Goal: Find specific page/section: Find specific page/section

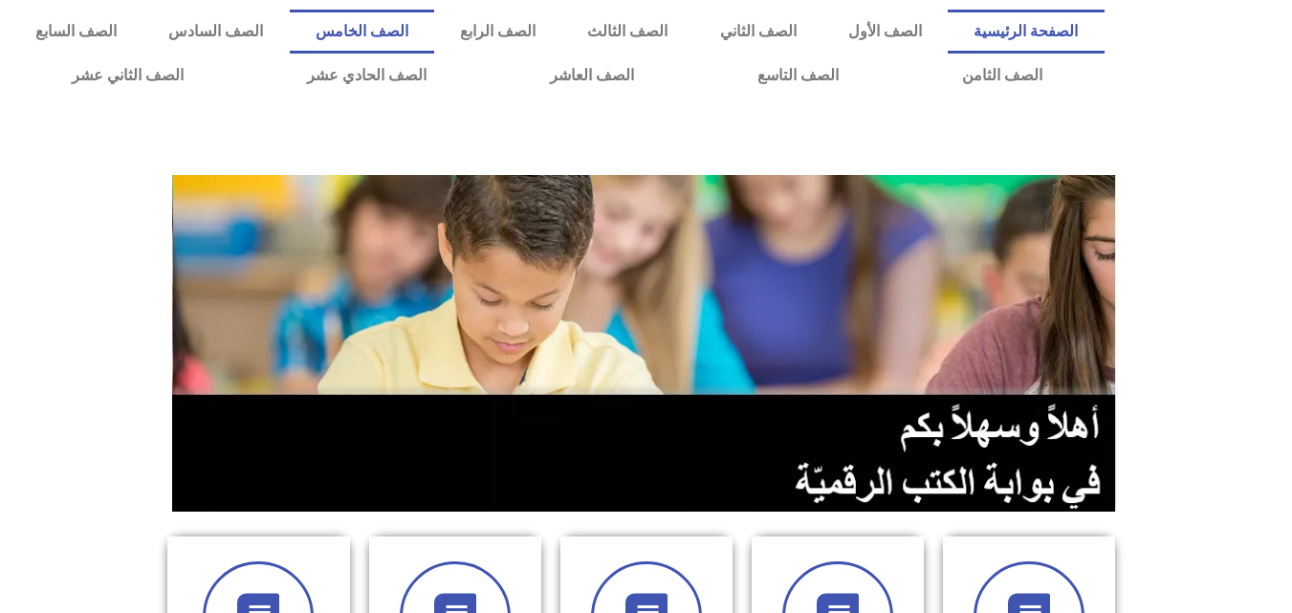
click at [434, 33] on link "الصف الخامس" at bounding box center [362, 32] width 144 height 44
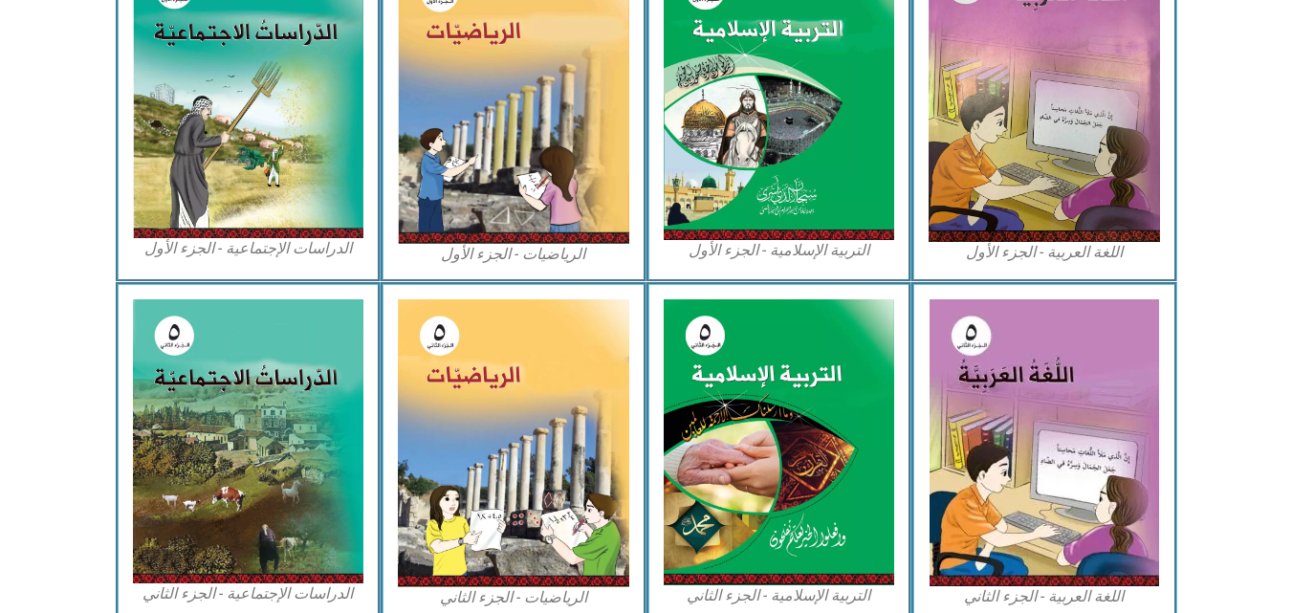
scroll to position [625, 0]
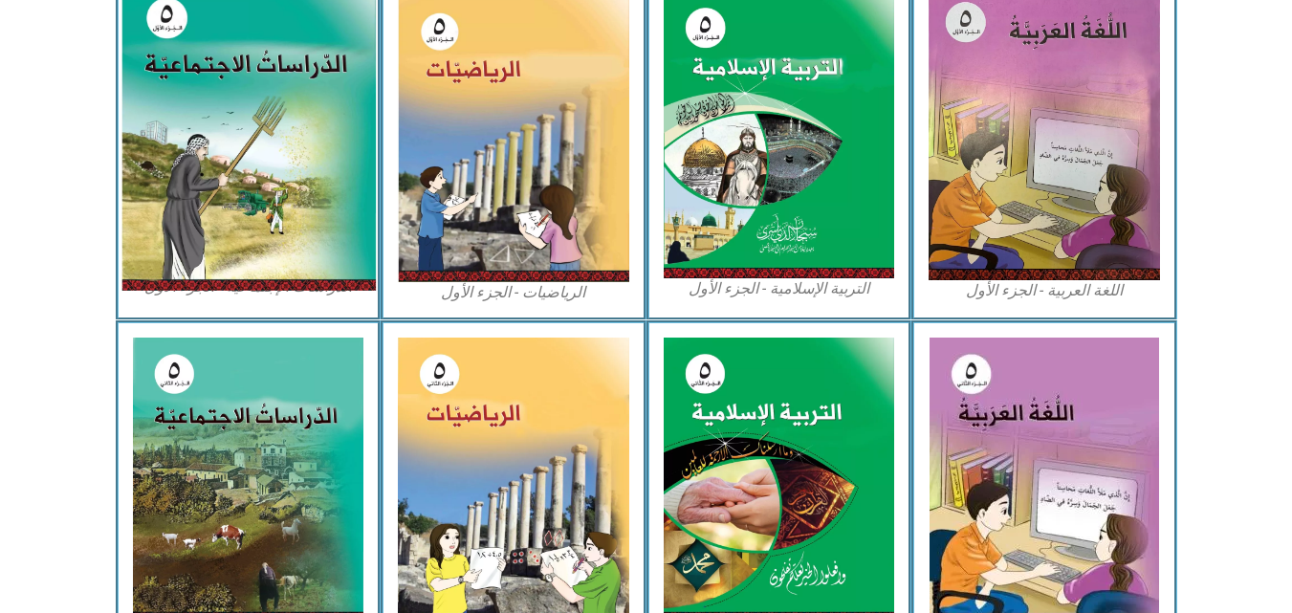
click at [291, 65] on img at bounding box center [248, 134] width 254 height 314
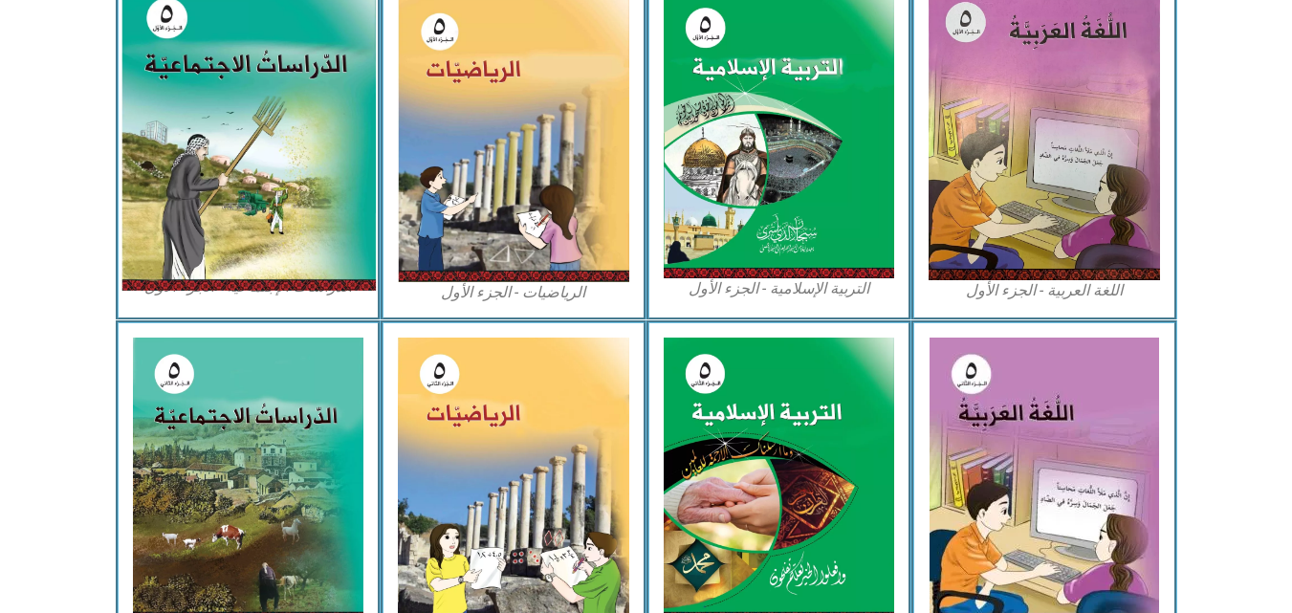
click at [230, 172] on img at bounding box center [248, 134] width 254 height 314
click at [255, 135] on img at bounding box center [248, 134] width 254 height 314
click at [255, 171] on img at bounding box center [248, 134] width 254 height 314
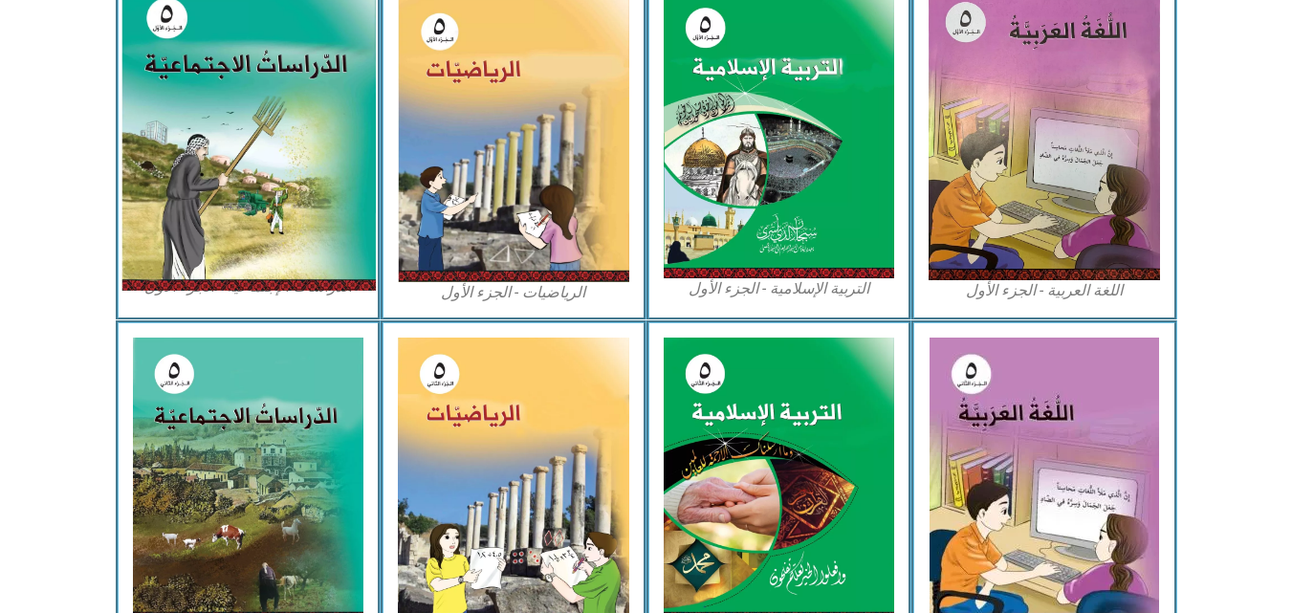
click at [255, 171] on img at bounding box center [248, 134] width 254 height 314
click at [352, 125] on img at bounding box center [248, 134] width 254 height 314
click at [282, 121] on img at bounding box center [248, 134] width 254 height 314
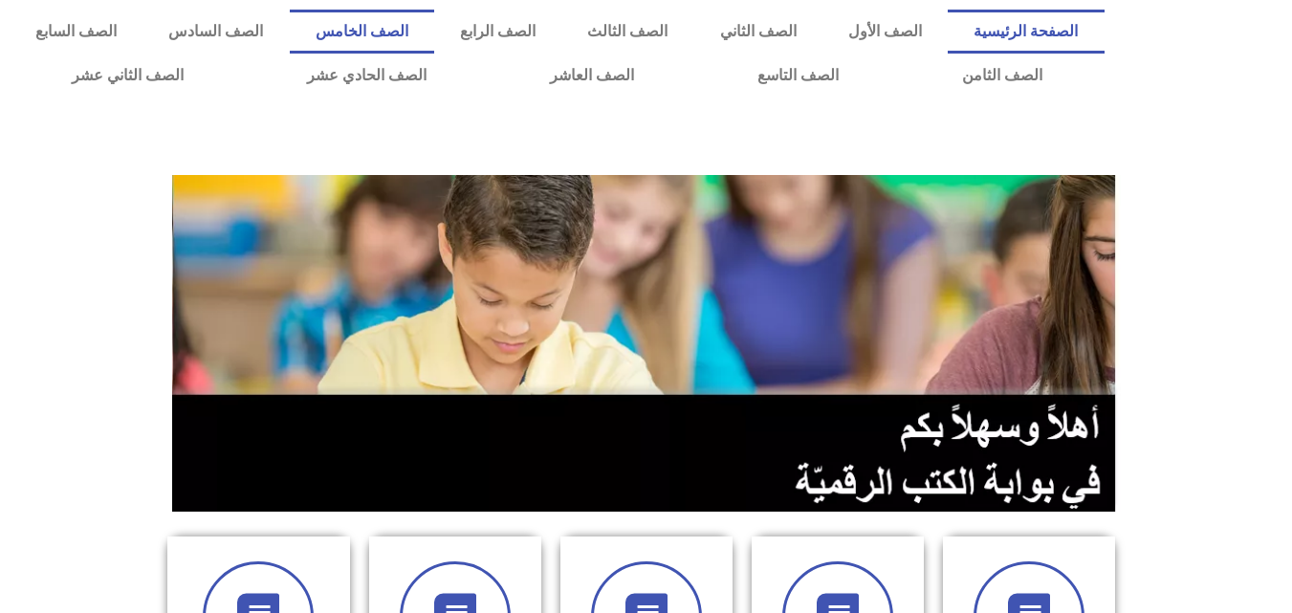
click at [434, 33] on link "الصف الخامس" at bounding box center [362, 32] width 144 height 44
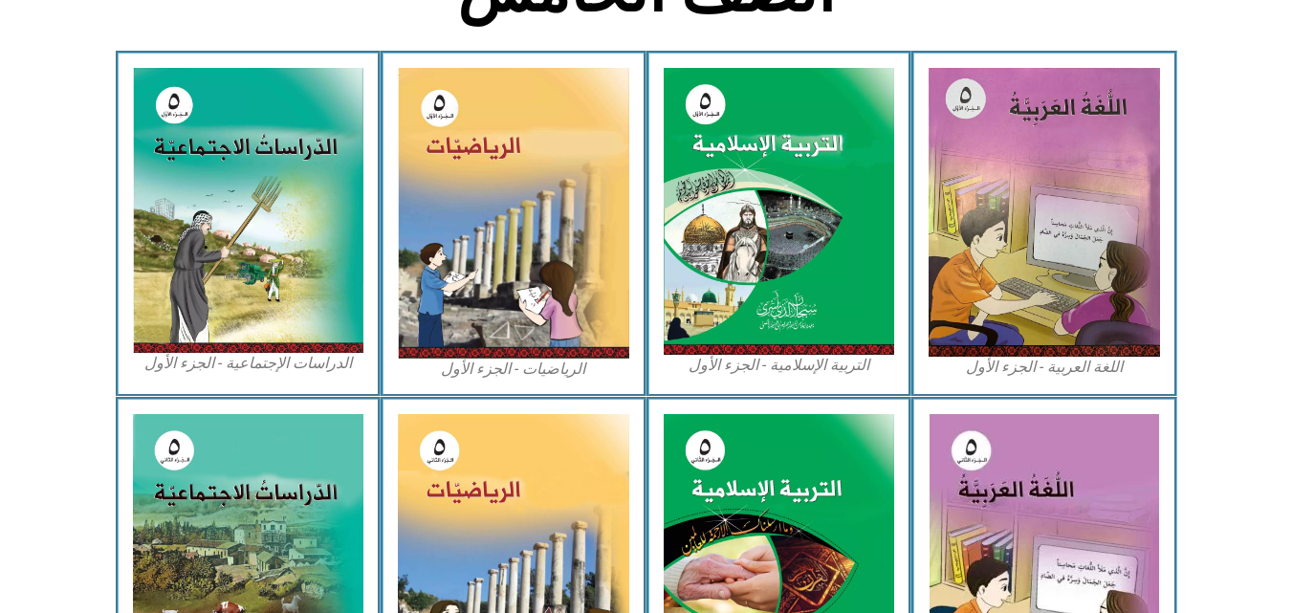
scroll to position [689, 0]
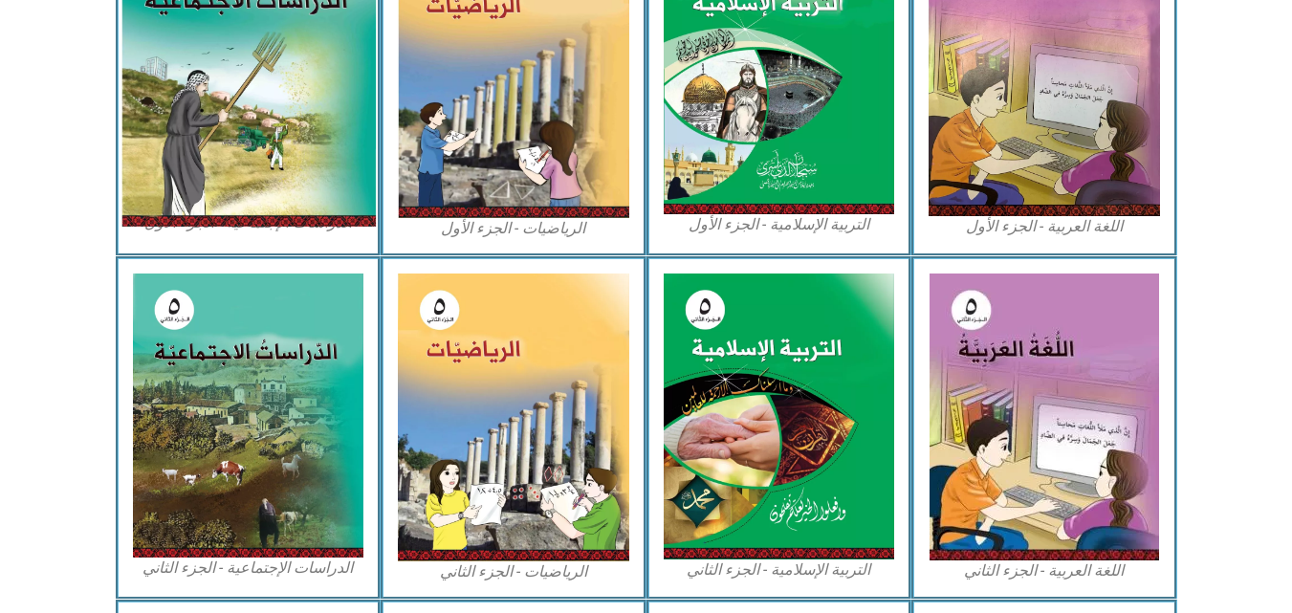
click at [243, 70] on img at bounding box center [248, 70] width 254 height 314
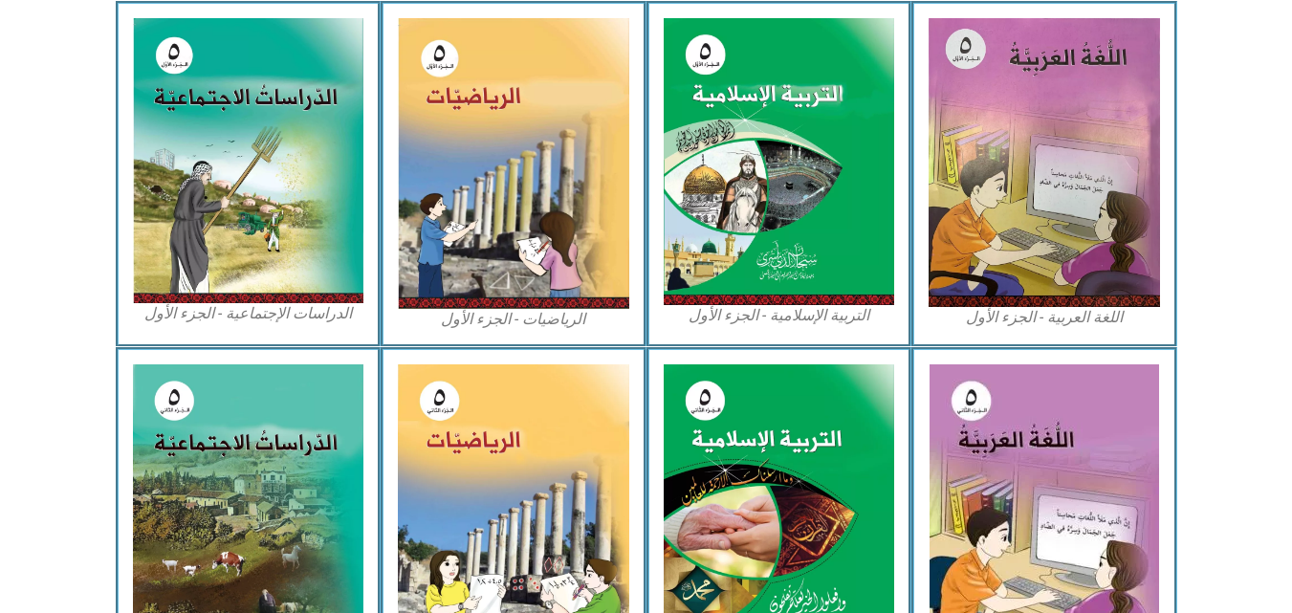
scroll to position [572, 0]
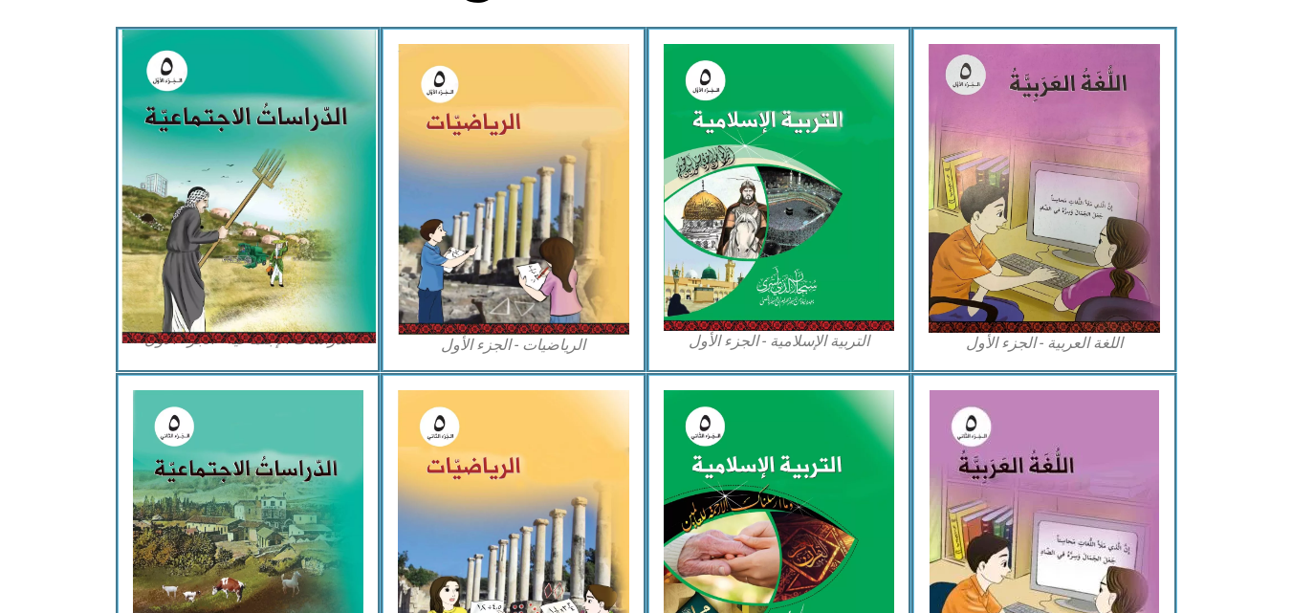
click at [200, 282] on img at bounding box center [248, 187] width 254 height 314
click at [255, 325] on img at bounding box center [248, 187] width 254 height 314
click at [274, 198] on img at bounding box center [248, 187] width 254 height 314
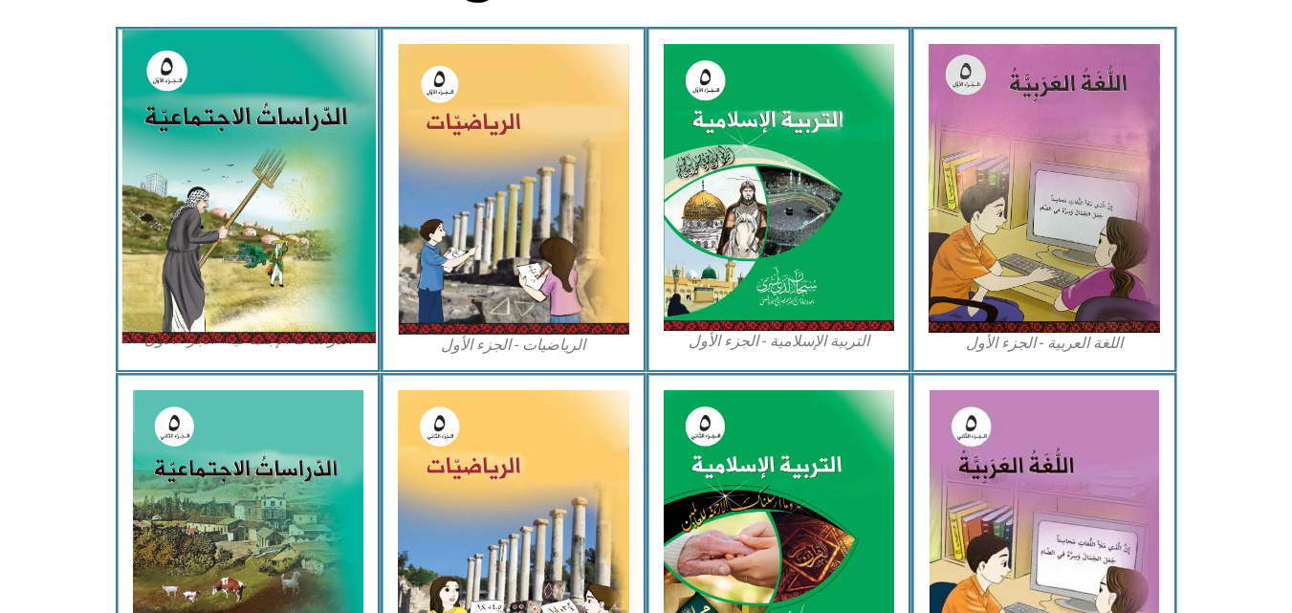
click at [274, 198] on img at bounding box center [248, 187] width 254 height 314
click at [216, 120] on img at bounding box center [248, 187] width 254 height 314
click at [258, 141] on img at bounding box center [248, 187] width 254 height 314
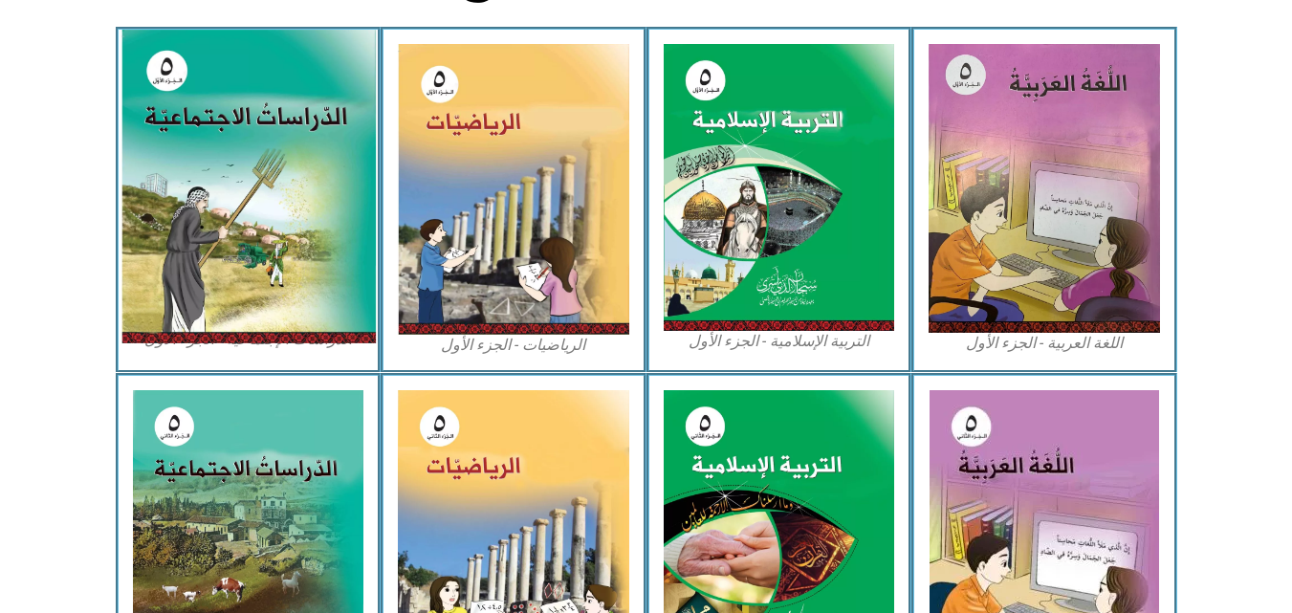
click at [258, 141] on img at bounding box center [248, 187] width 254 height 314
click at [267, 262] on img at bounding box center [248, 187] width 254 height 314
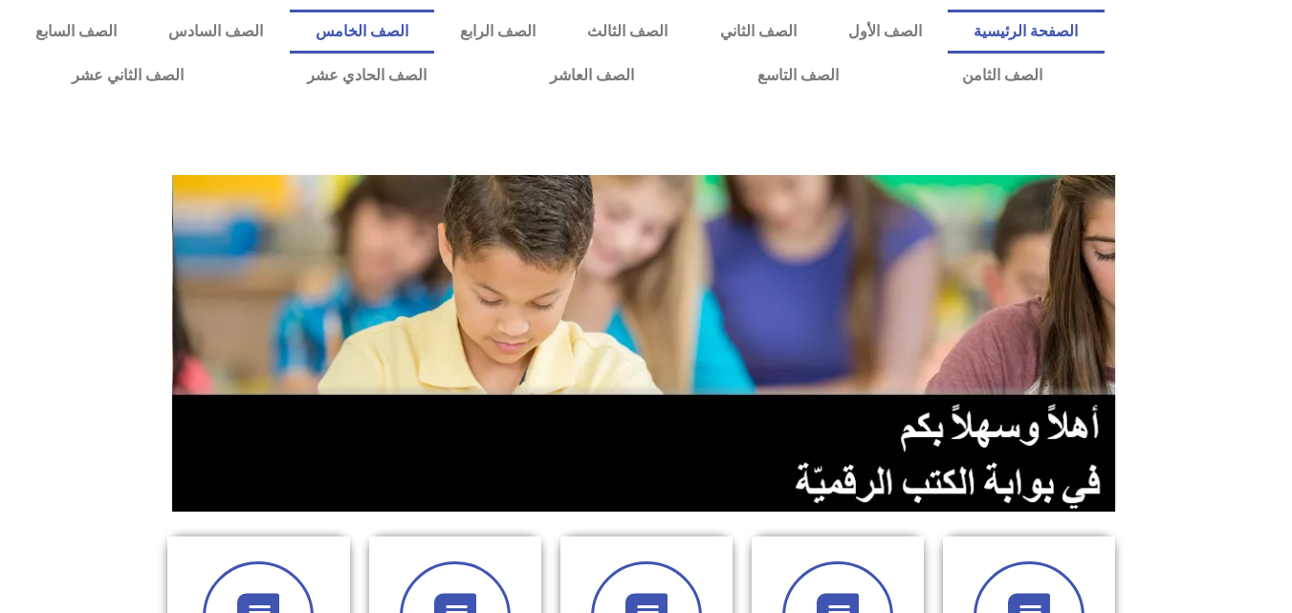
click at [434, 25] on link "الصف الخامس" at bounding box center [362, 32] width 144 height 44
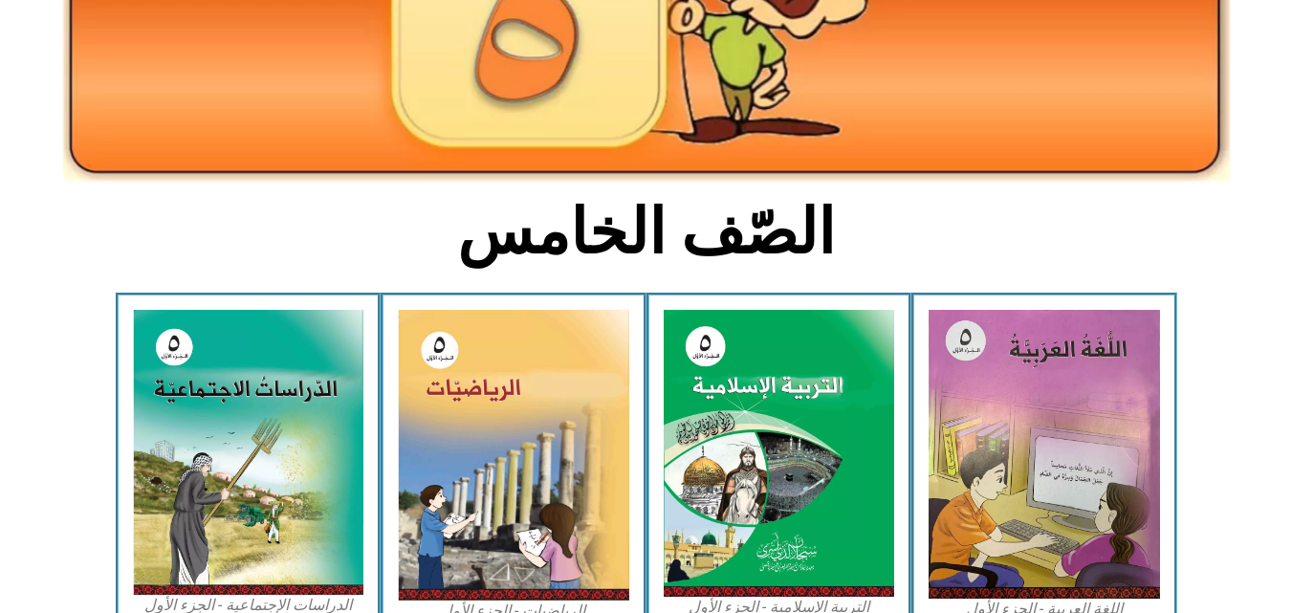
scroll to position [344, 0]
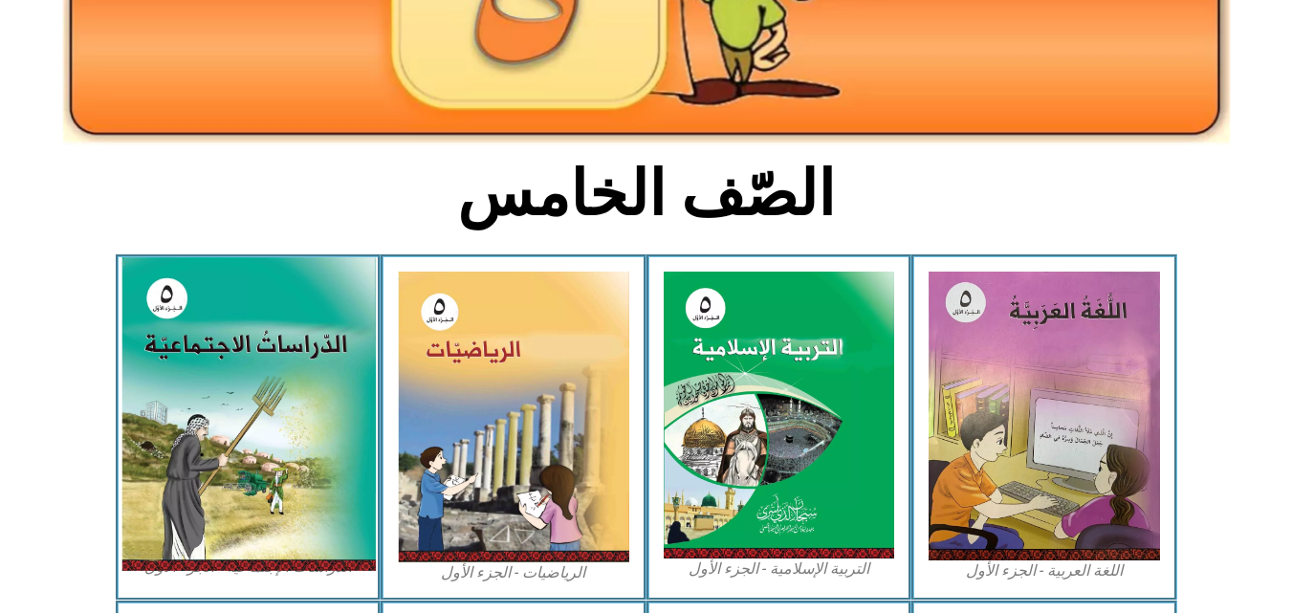
click at [292, 431] on img at bounding box center [248, 414] width 254 height 314
click at [256, 551] on img at bounding box center [248, 414] width 254 height 314
click at [256, 556] on img at bounding box center [248, 414] width 254 height 314
click at [256, 409] on img at bounding box center [248, 414] width 254 height 314
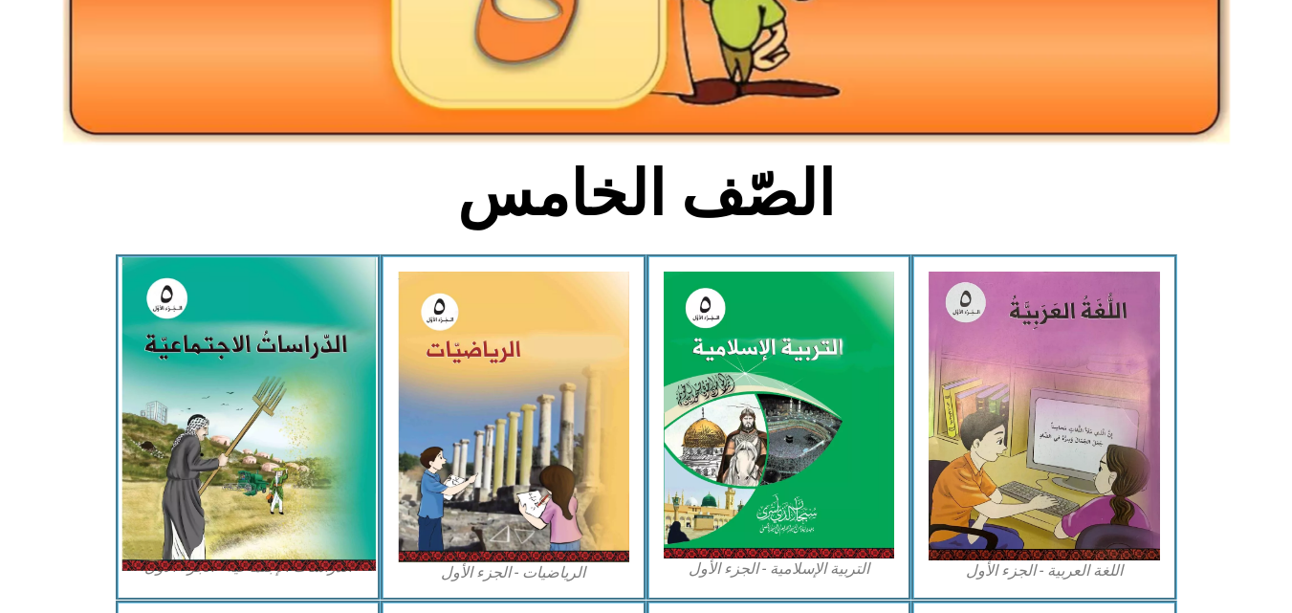
click at [256, 409] on img at bounding box center [248, 414] width 254 height 314
click at [266, 503] on img at bounding box center [248, 414] width 254 height 314
click at [225, 448] on img at bounding box center [248, 414] width 254 height 314
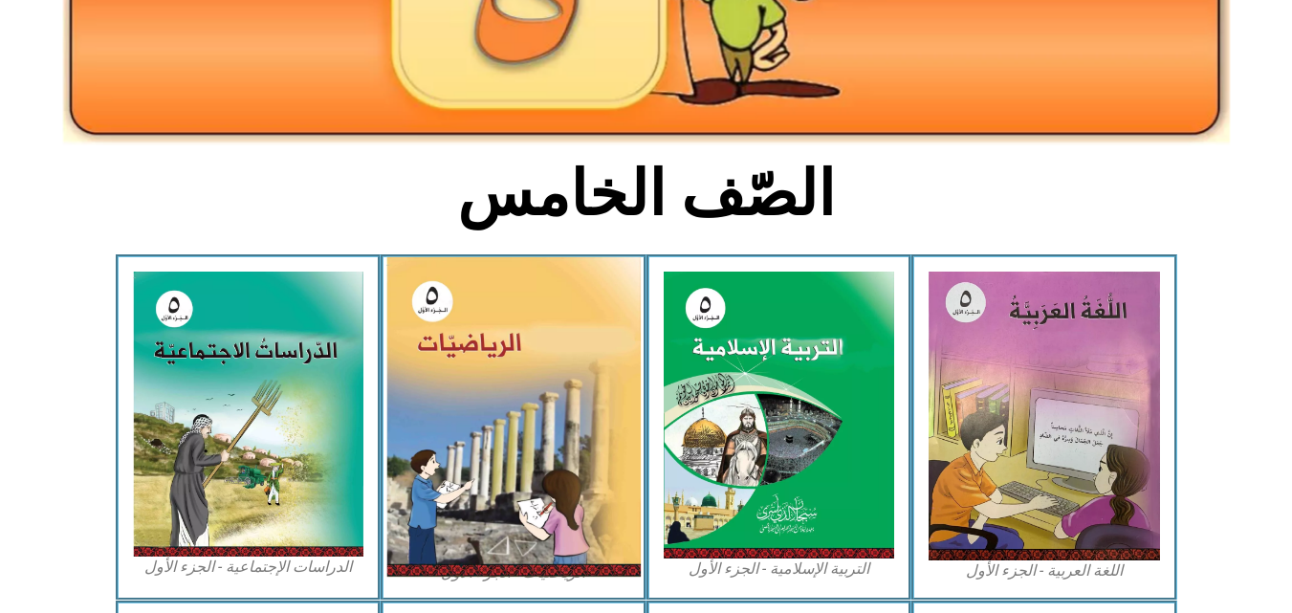
click at [515, 324] on img at bounding box center [513, 416] width 254 height 319
